Goal: Transaction & Acquisition: Purchase product/service

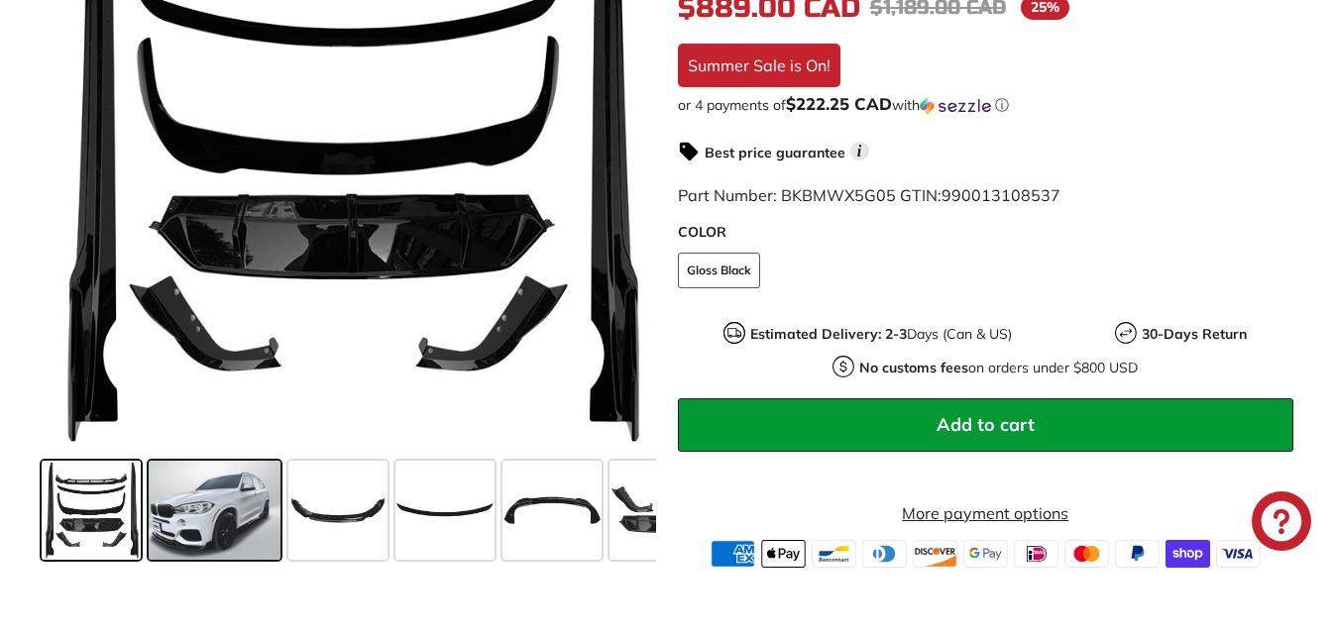
scroll to position [562, 0]
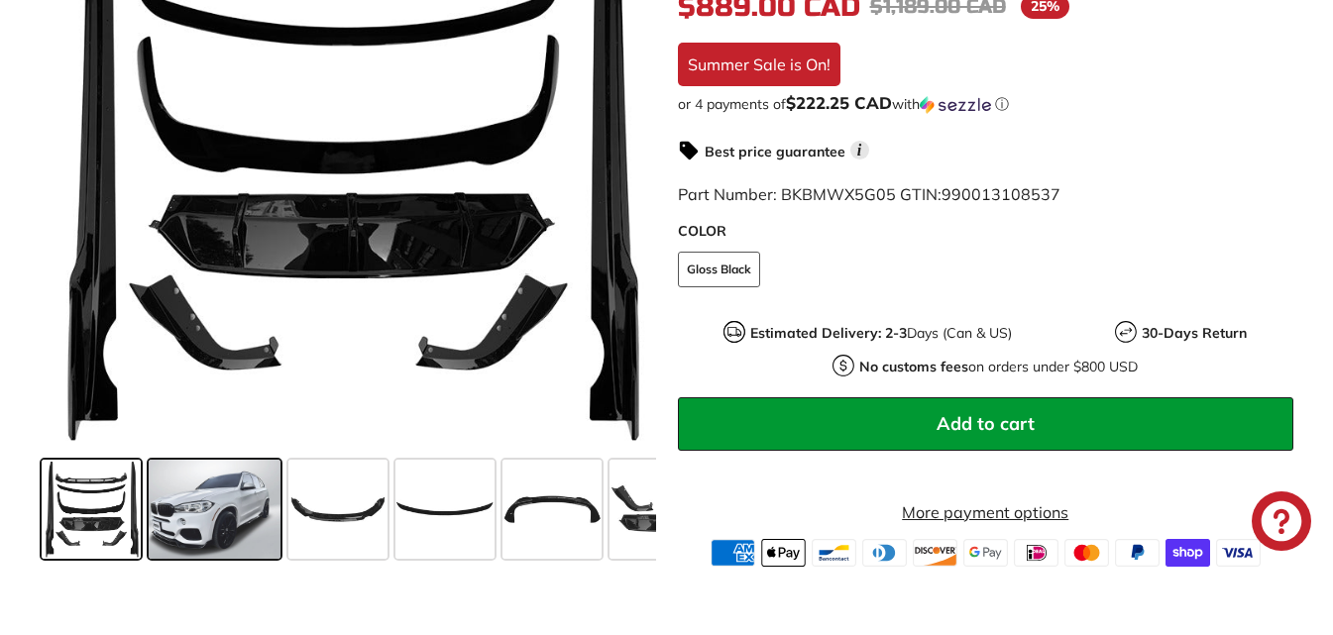
click at [183, 514] on span at bounding box center [215, 509] width 132 height 99
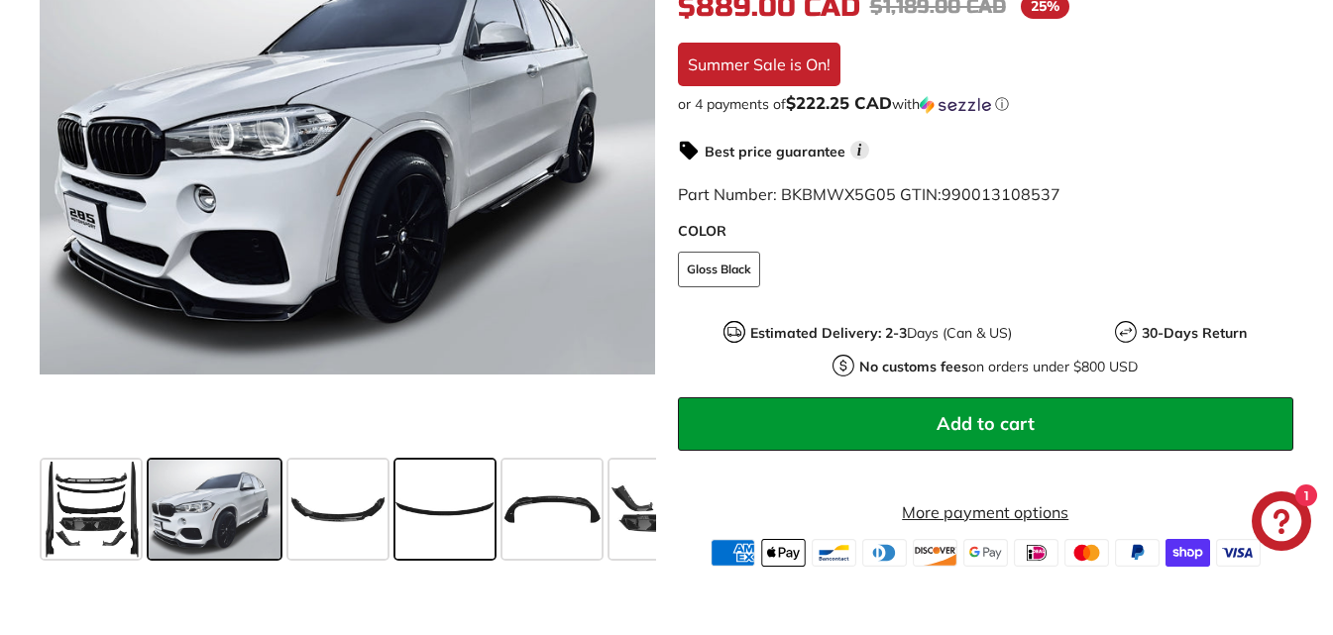
click at [482, 508] on span at bounding box center [444, 509] width 99 height 99
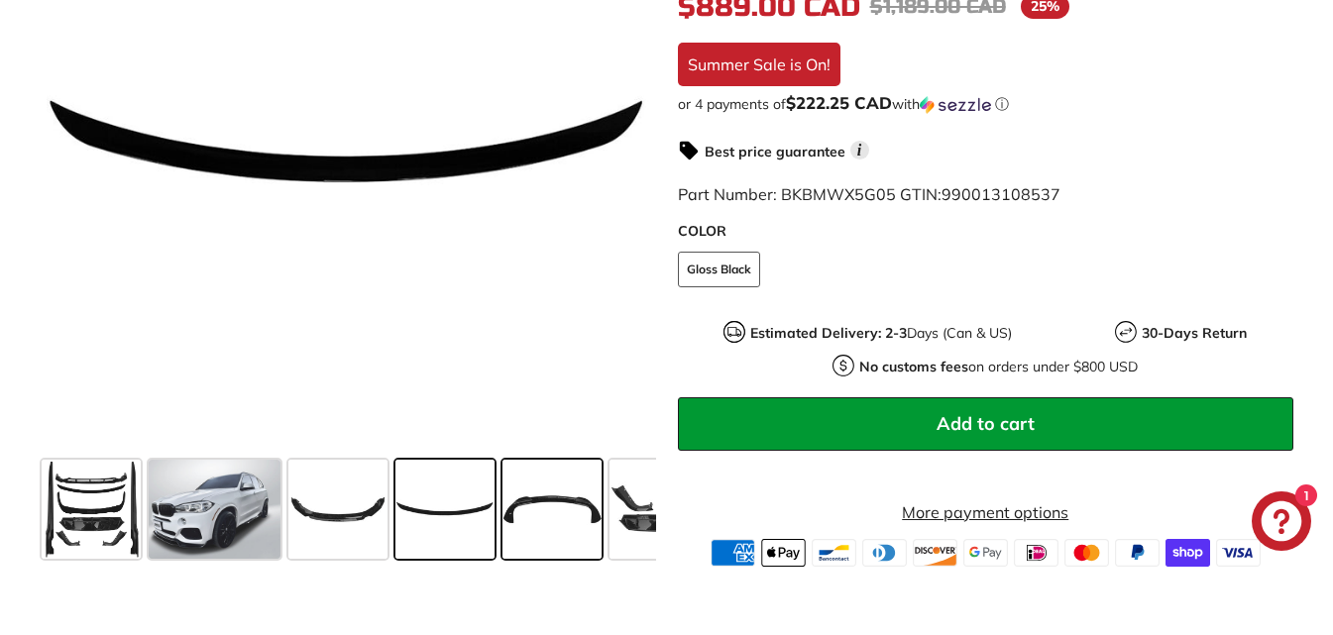
click at [559, 515] on span at bounding box center [551, 509] width 99 height 99
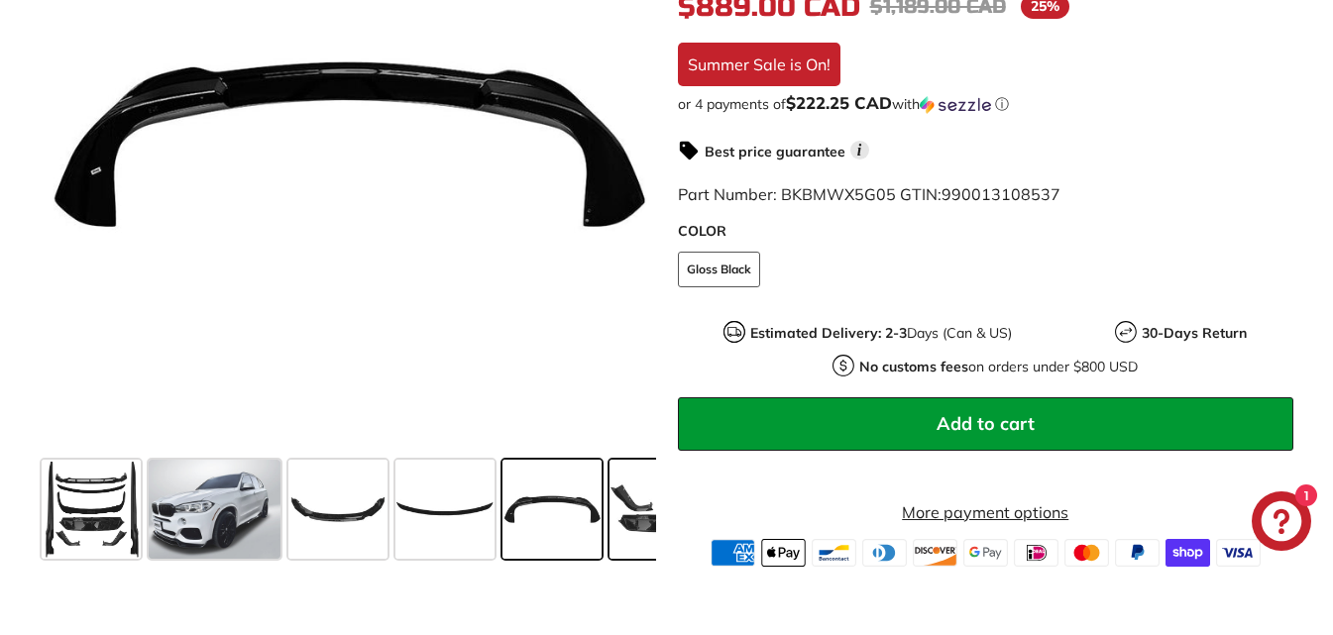
click at [627, 516] on span at bounding box center [658, 509] width 99 height 99
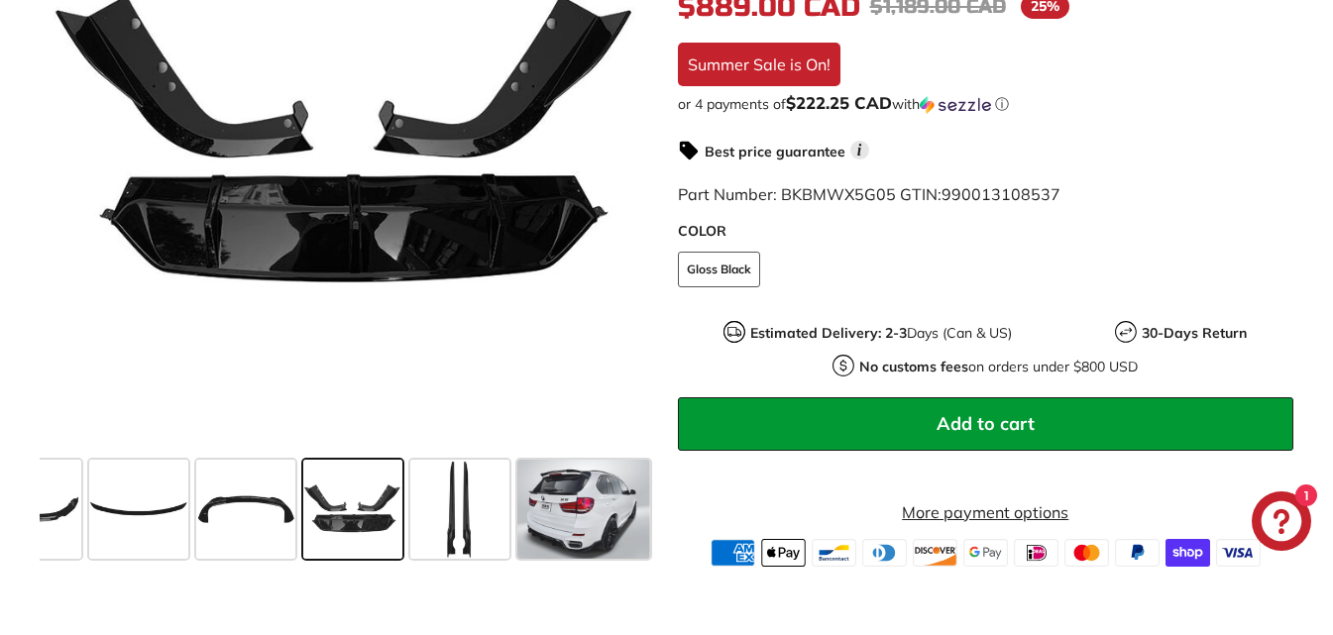
scroll to position [0, 311]
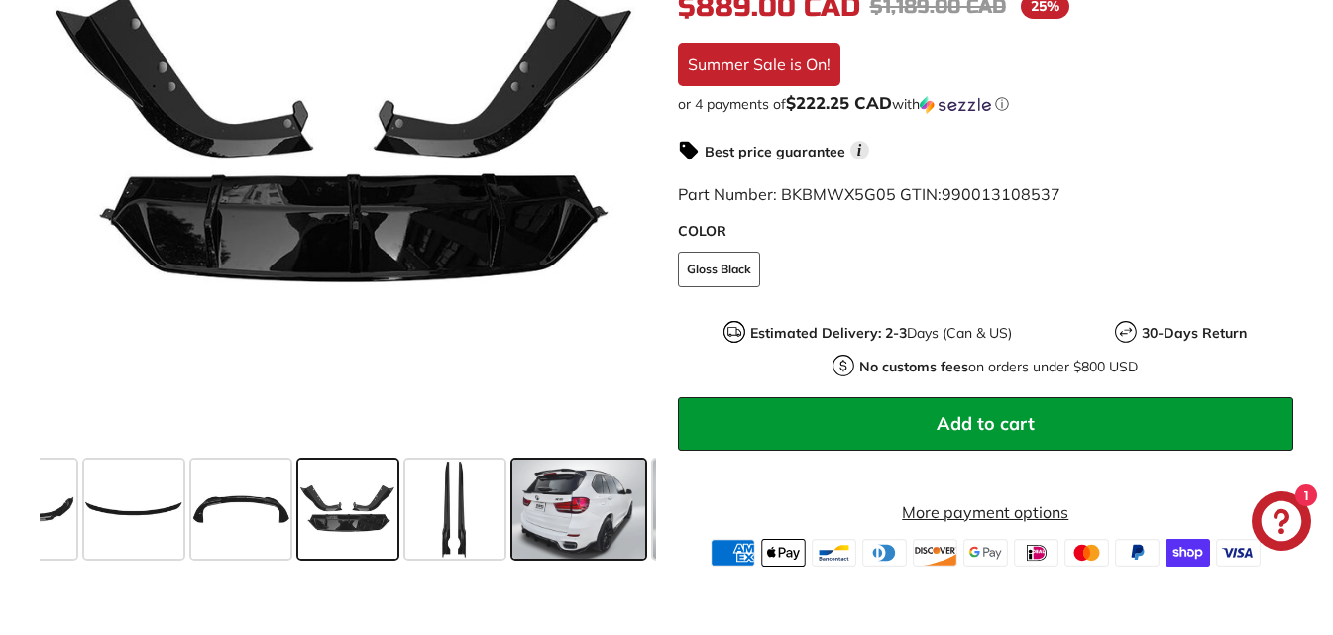
click at [613, 523] on span at bounding box center [578, 509] width 132 height 99
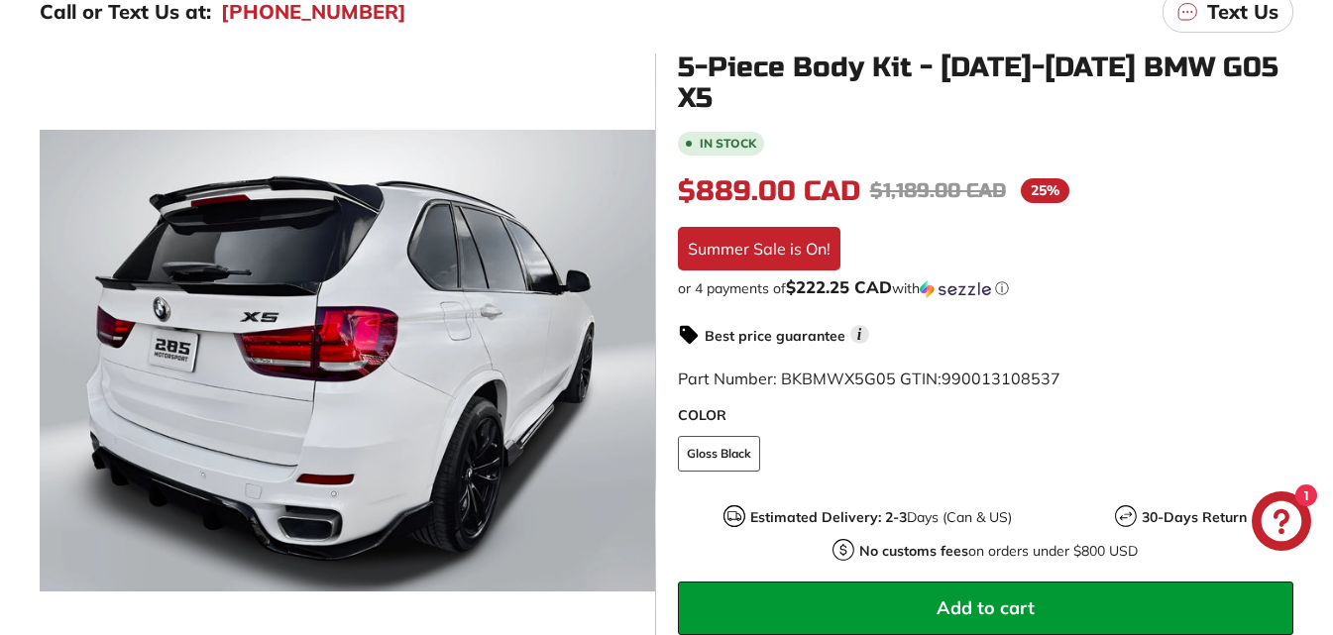
scroll to position [330, 0]
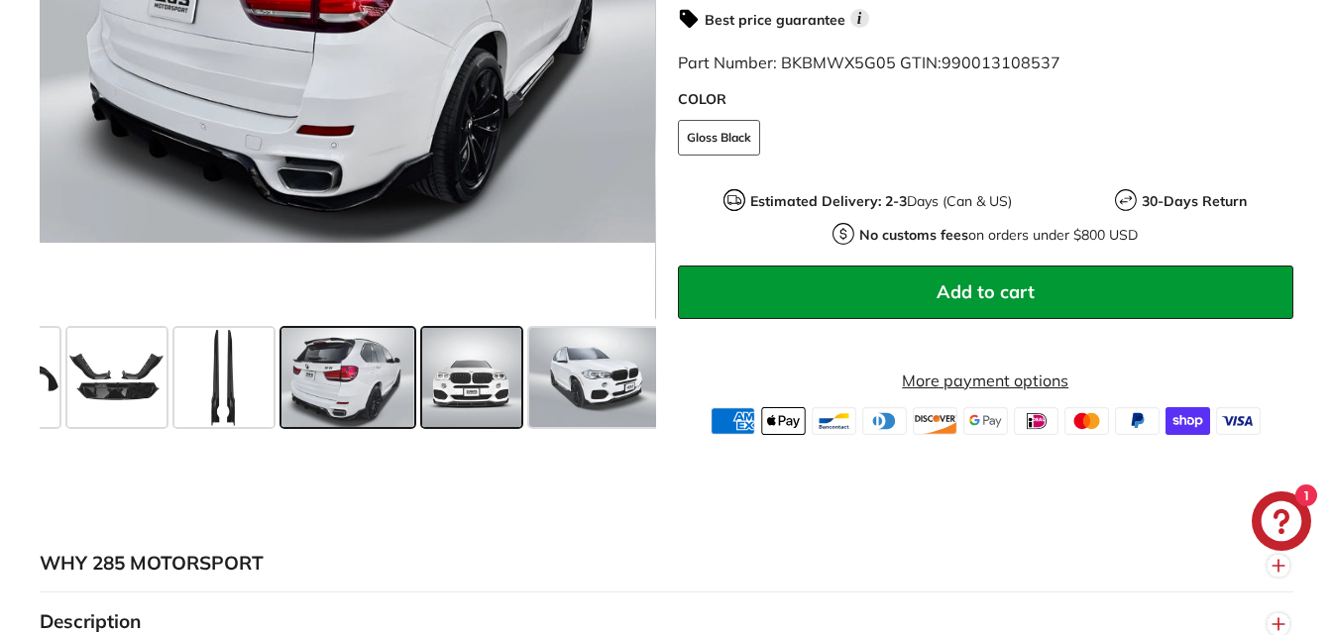
click at [470, 383] on span at bounding box center [471, 377] width 99 height 99
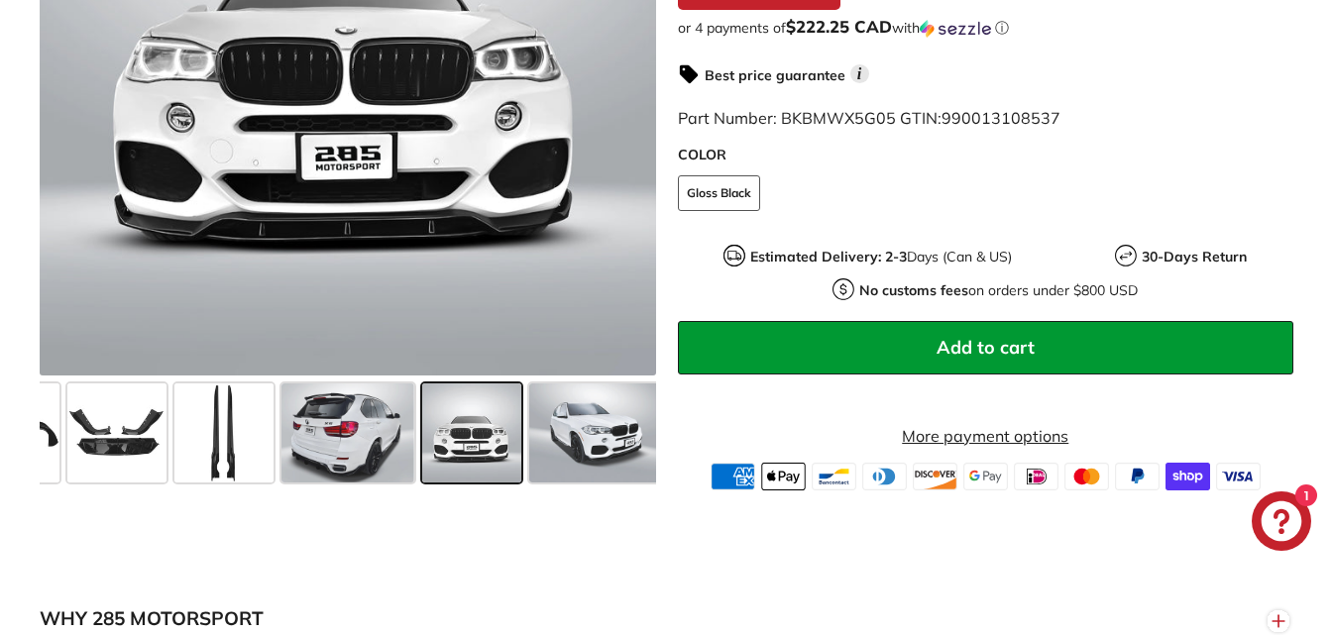
scroll to position [496, 0]
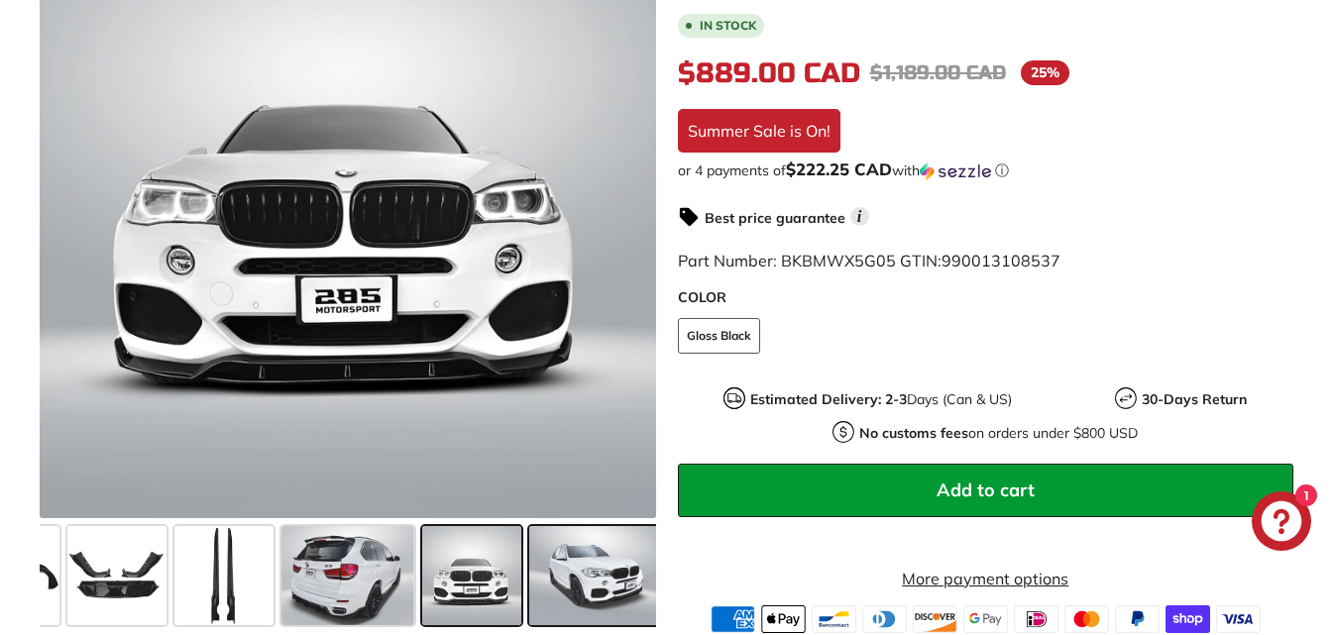
click at [577, 567] on span at bounding box center [595, 575] width 132 height 99
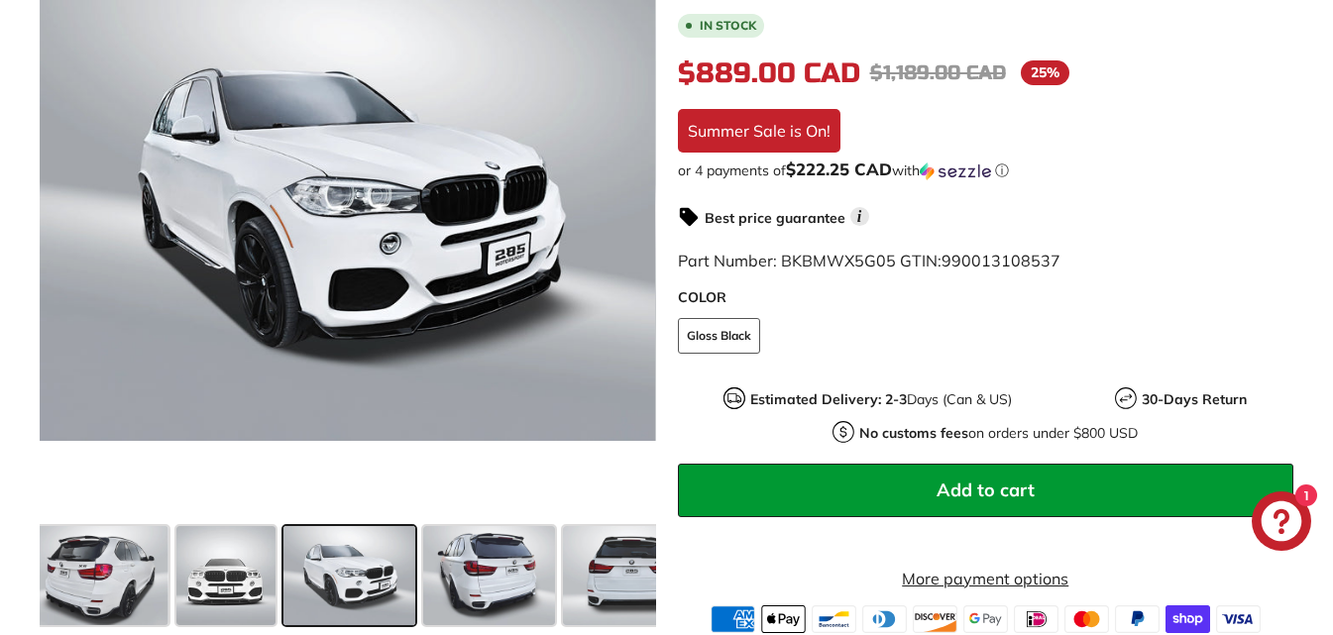
scroll to position [0, 790]
click at [592, 570] on span at bounding box center [627, 575] width 132 height 99
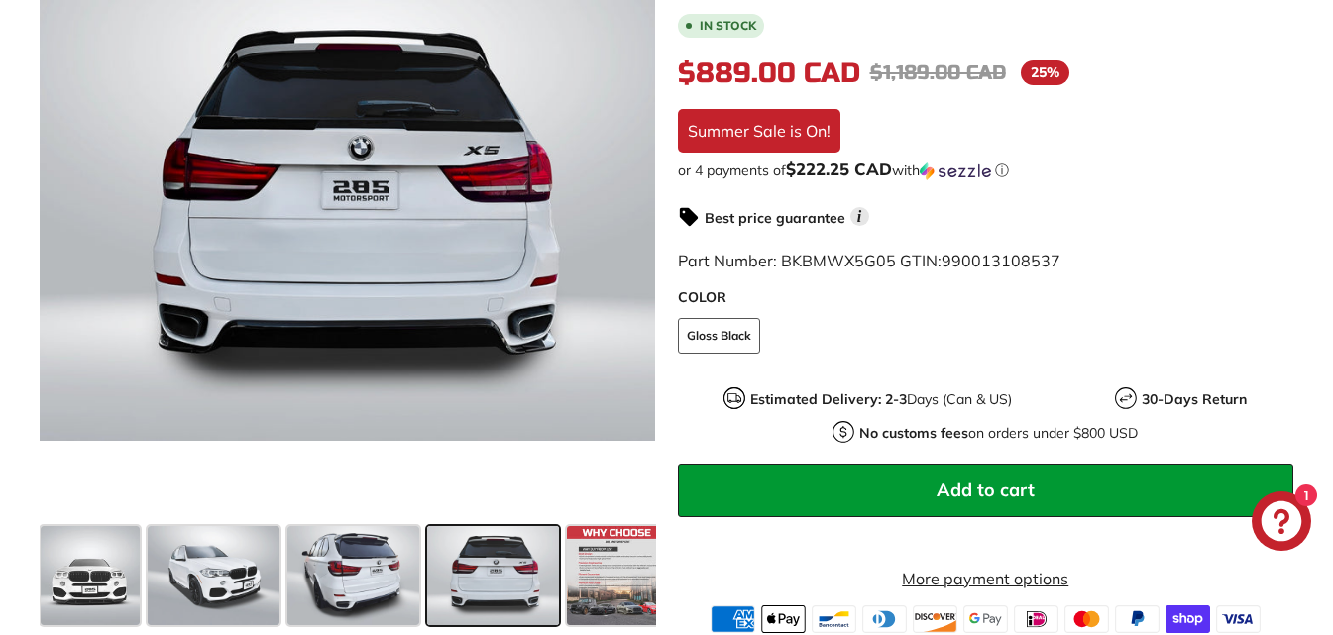
scroll to position [0, 938]
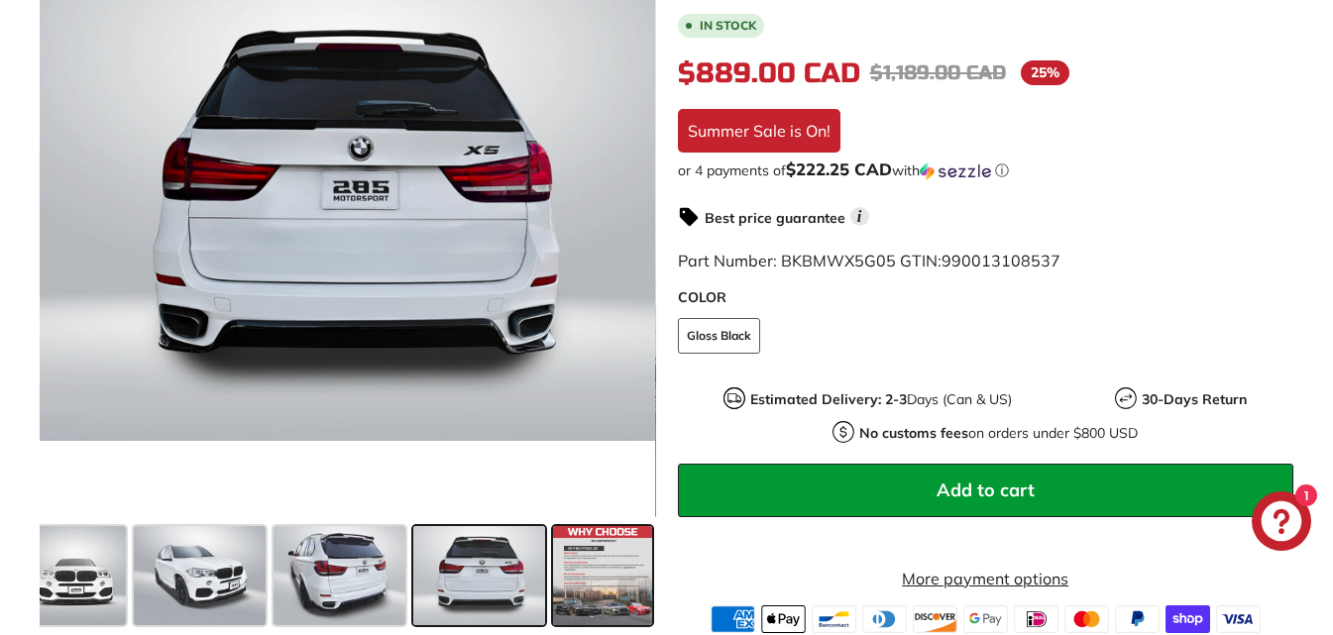
click at [593, 569] on span at bounding box center [602, 575] width 99 height 99
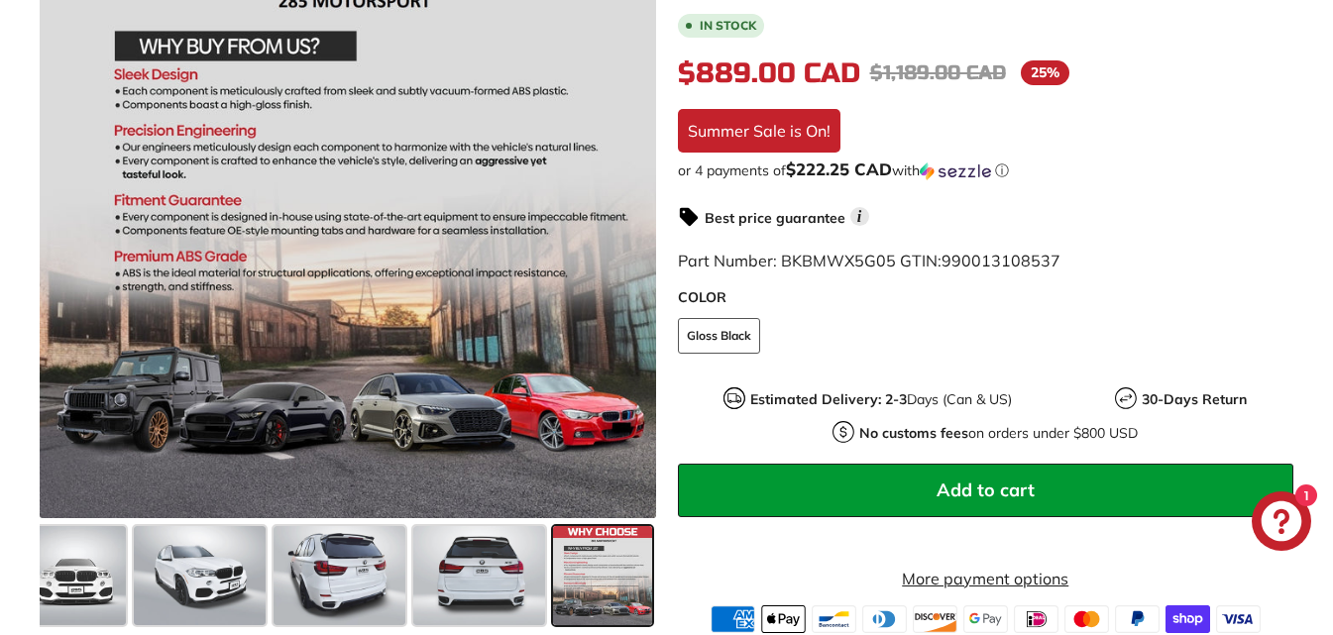
click at [593, 569] on span at bounding box center [602, 575] width 99 height 99
click at [0, 572] on div ".cls-1{fill:none;stroke:#000;stroke-miterlimit:10;stroke-width:2px} .cls-1{fill…" at bounding box center [666, 267] width 1333 height 731
click at [50, 570] on span at bounding box center [76, 575] width 99 height 99
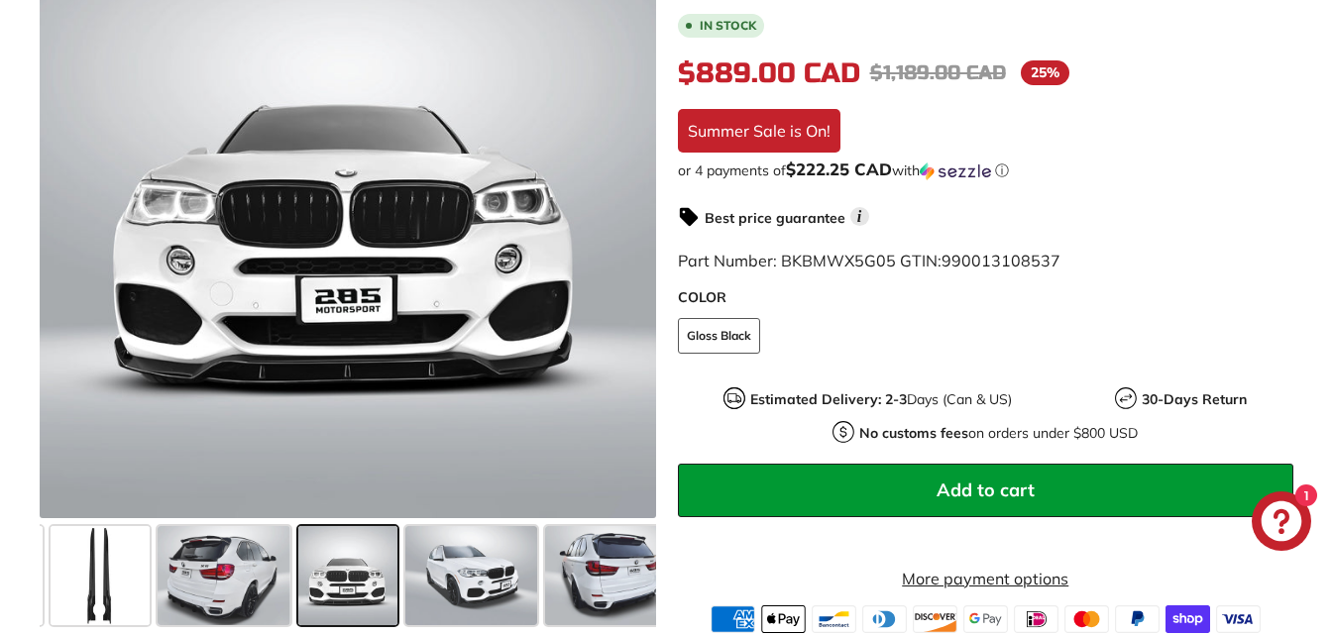
click at [50, 570] on div at bounding box center [100, 575] width 107 height 107
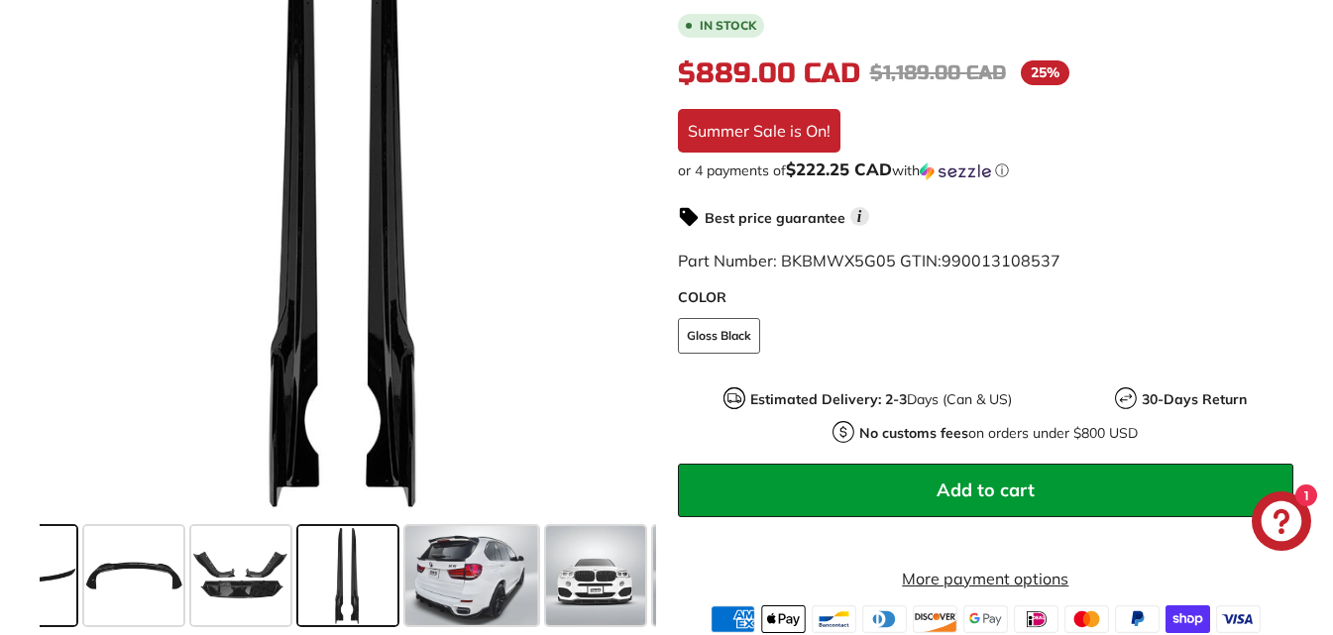
click at [69, 570] on span at bounding box center [26, 575] width 99 height 99
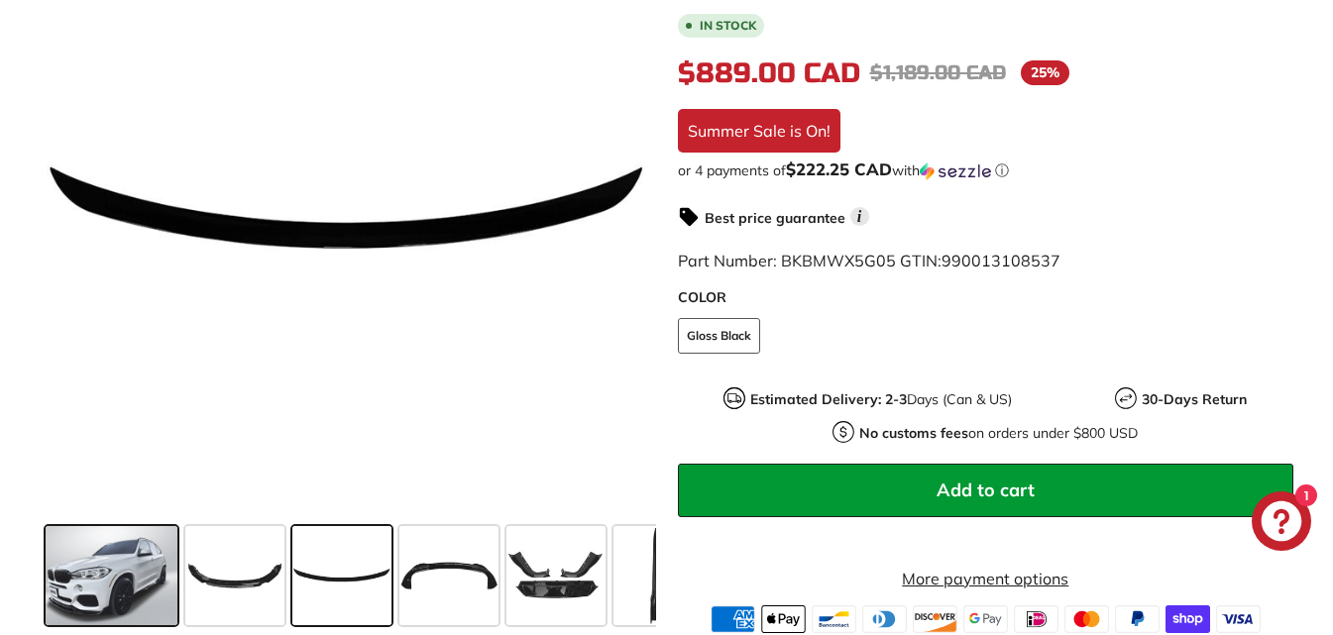
scroll to position [0, 97]
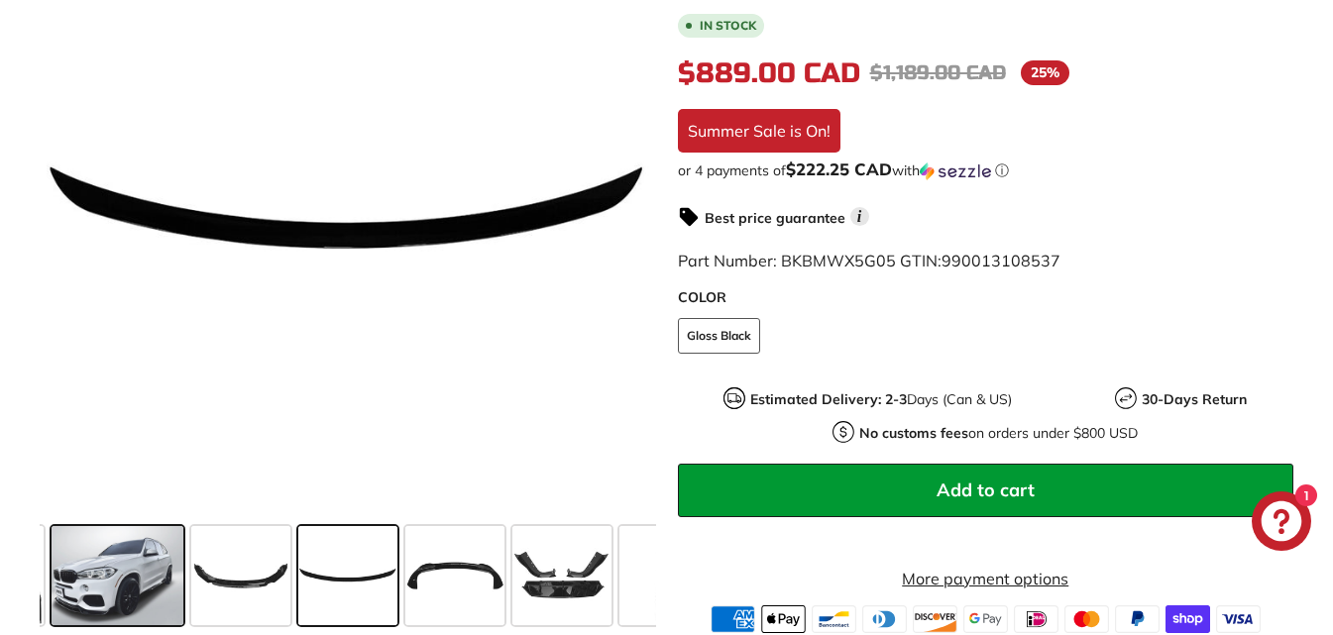
click at [59, 570] on span at bounding box center [118, 575] width 132 height 99
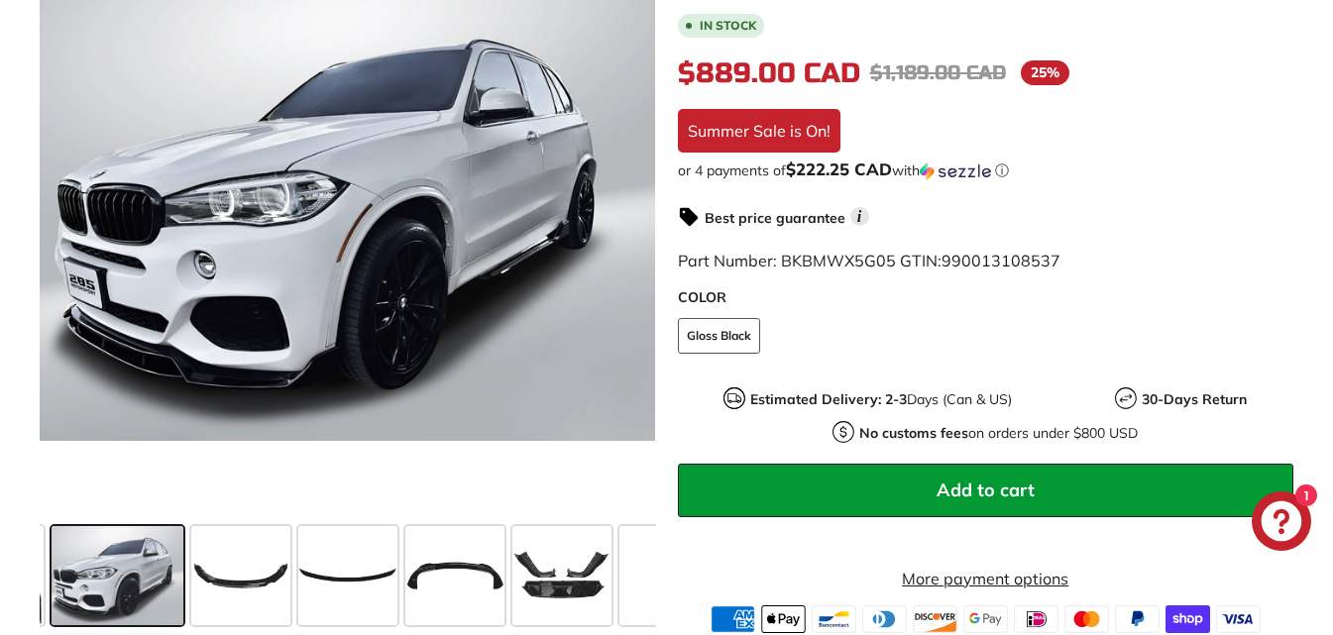
scroll to position [0, 0]
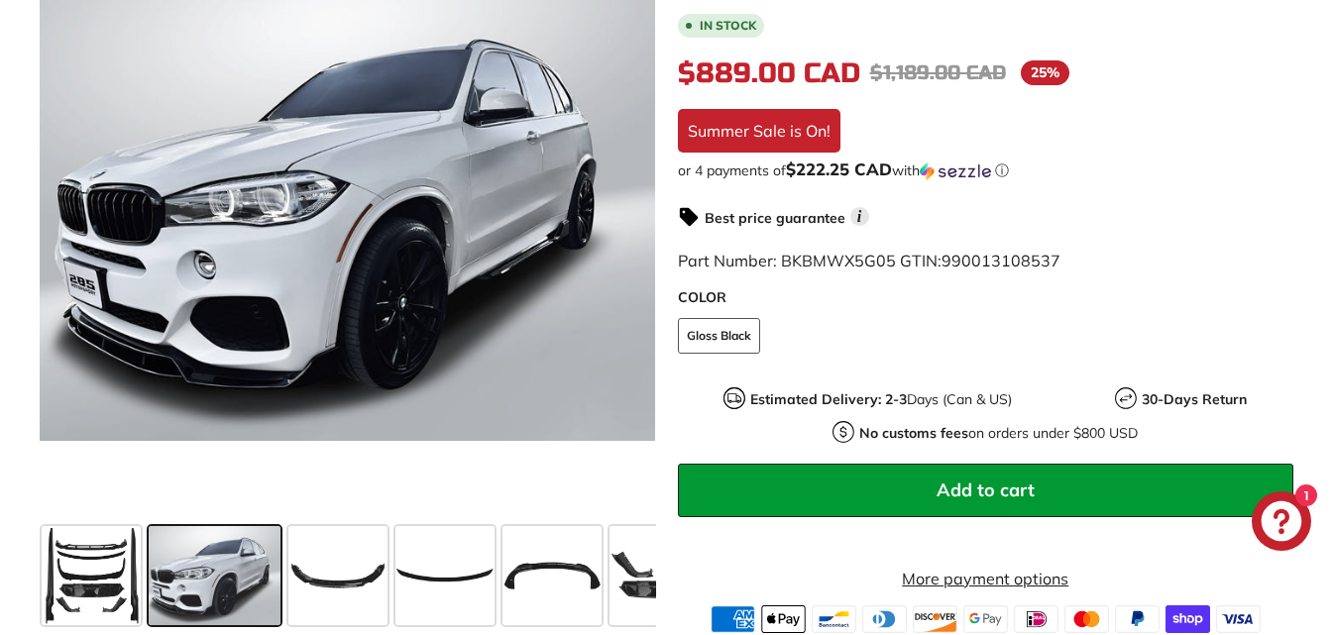
click at [190, 582] on span at bounding box center [215, 575] width 132 height 99
click at [292, 573] on span at bounding box center [337, 575] width 99 height 99
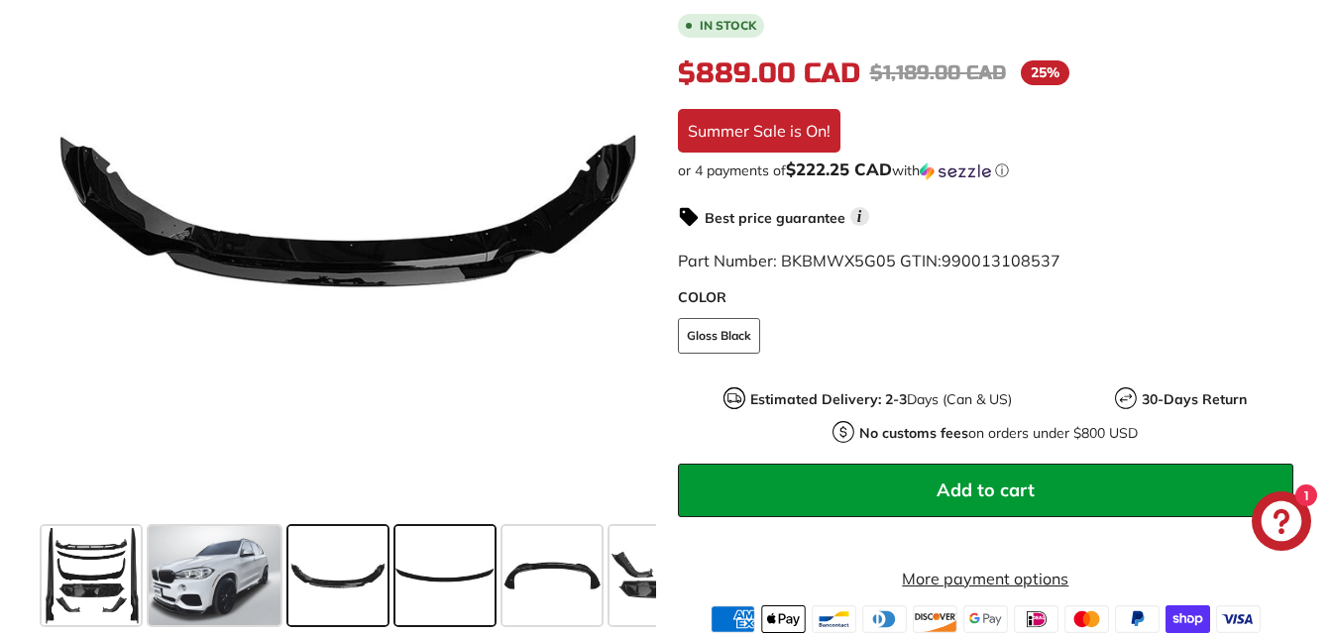
click at [425, 574] on span at bounding box center [444, 575] width 99 height 99
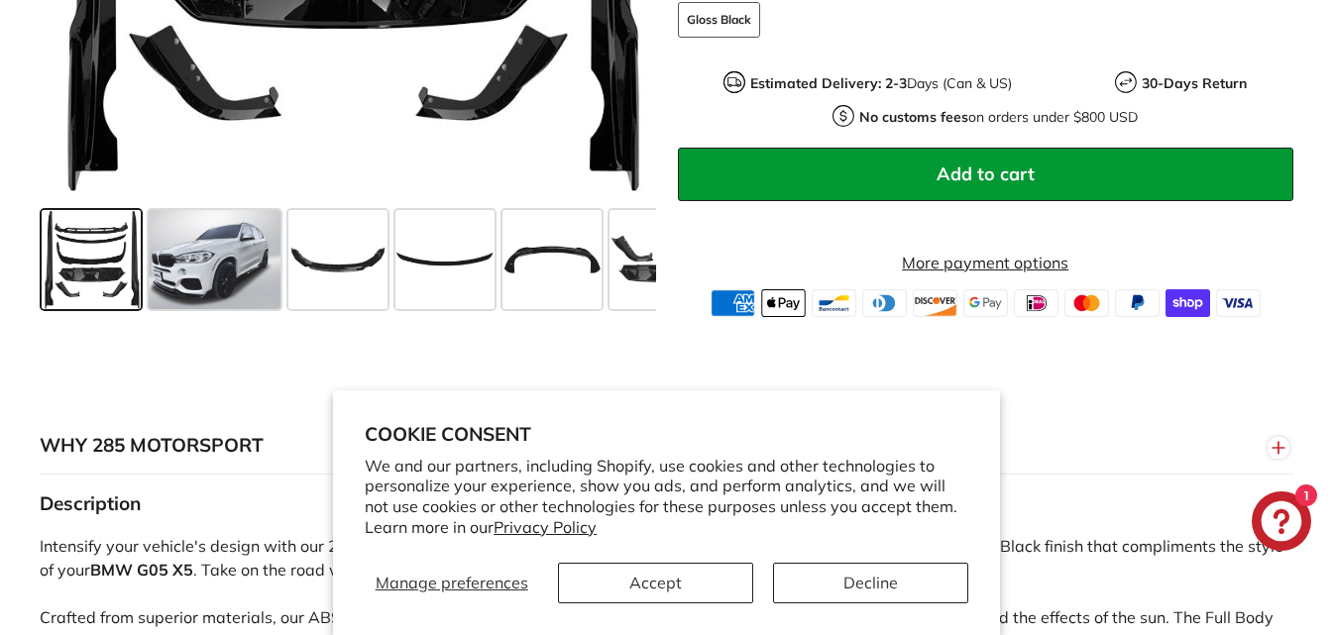
scroll to position [826, 0]
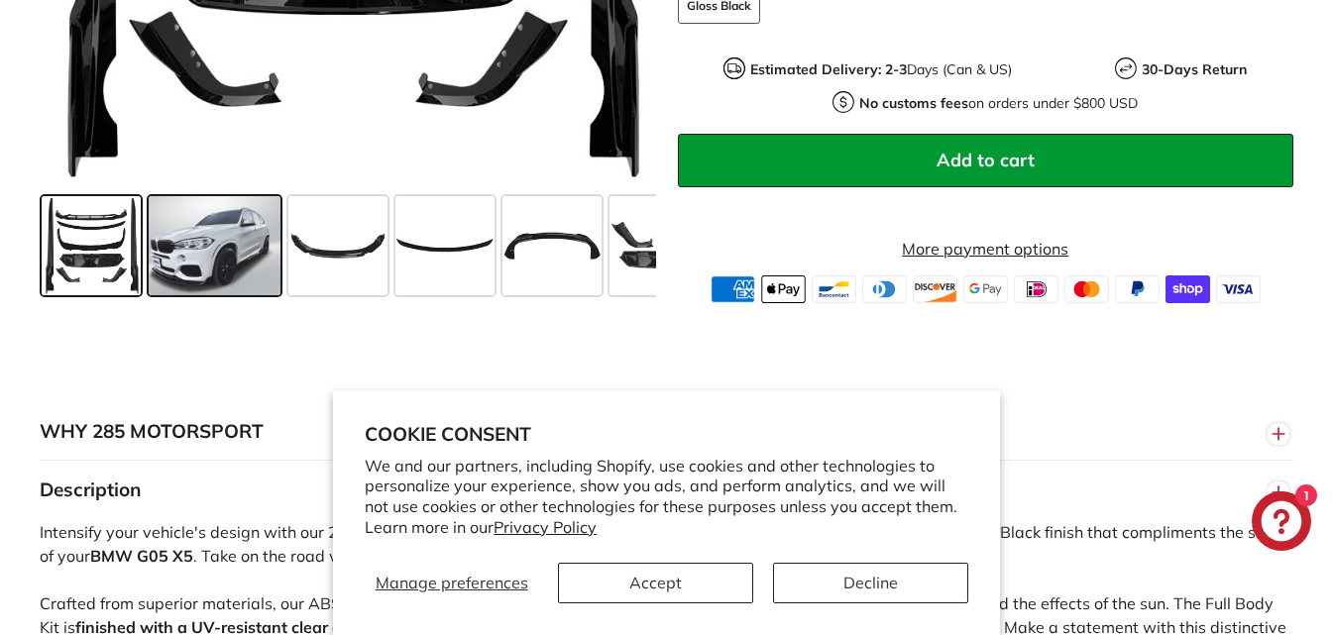
click at [178, 234] on span at bounding box center [215, 245] width 132 height 99
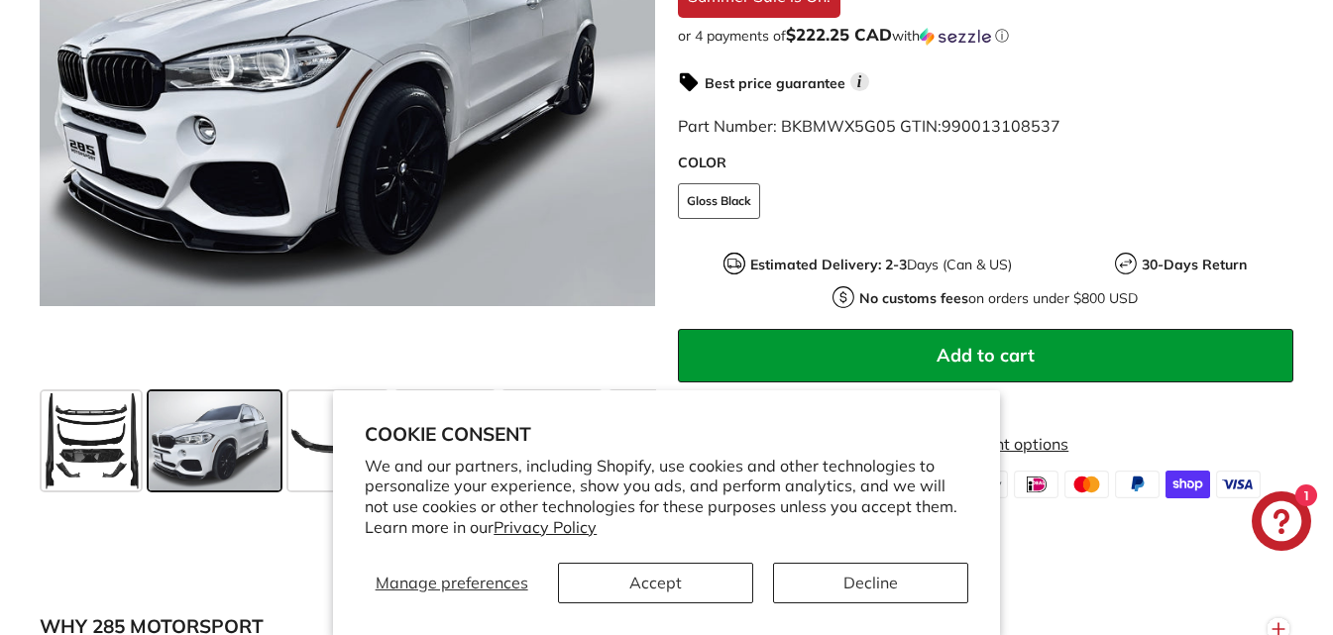
scroll to position [595, 0]
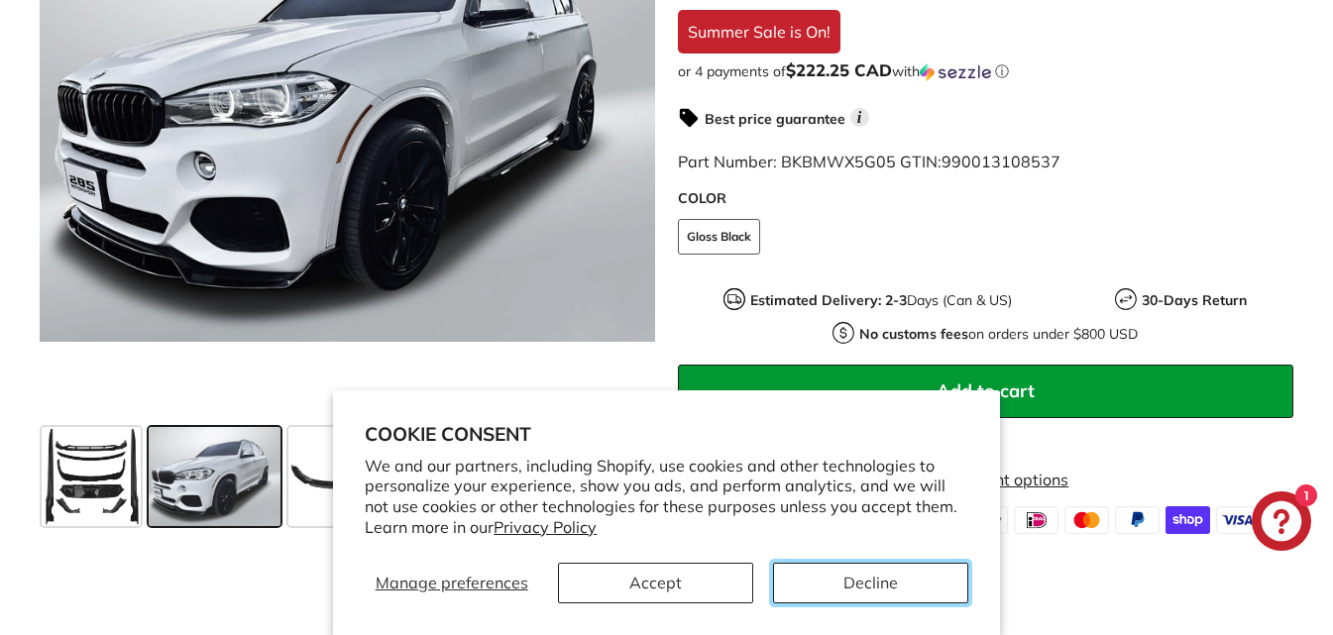
click at [831, 580] on button "Decline" at bounding box center [870, 583] width 195 height 41
